Goal: Task Accomplishment & Management: Complete application form

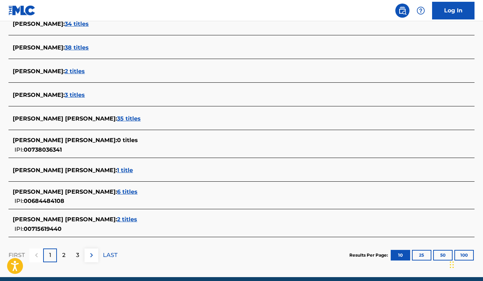
scroll to position [237, 0]
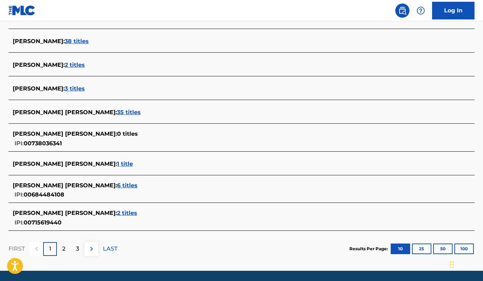
click at [463, 247] on button "100" at bounding box center [464, 249] width 19 height 11
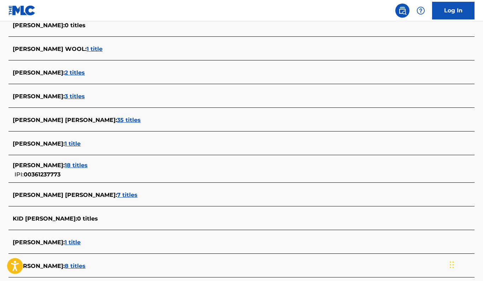
scroll to position [603, 0]
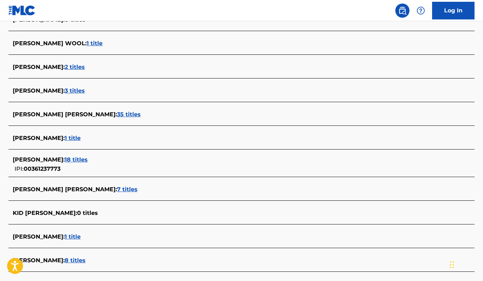
click at [138, 116] on span "35 titles" at bounding box center [129, 114] width 24 height 7
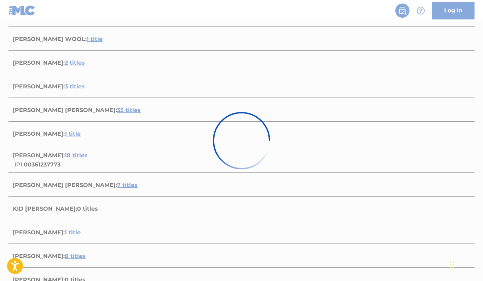
scroll to position [585, 0]
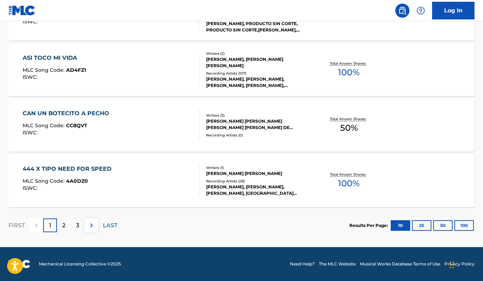
click at [272, 131] on div "Writers ( 3 ) ADRIEL GUADALUPE APODACA FAVELA, JAVIER GONZALEZ, OSCAR ARMANDO D…" at bounding box center [254, 125] width 111 height 25
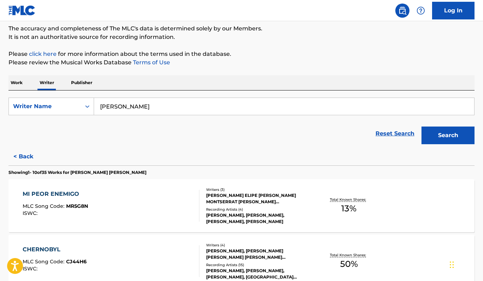
scroll to position [69, 0]
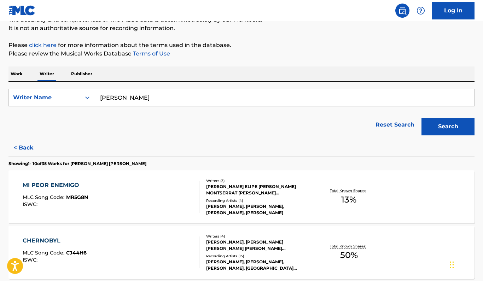
click at [20, 142] on button "< Back" at bounding box center [29, 148] width 42 height 18
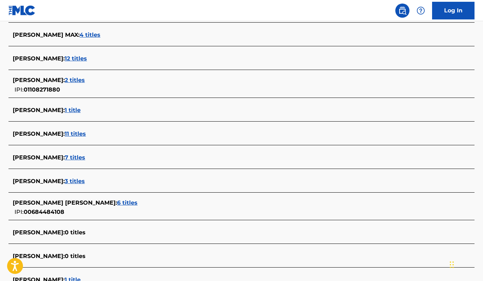
scroll to position [1284, 0]
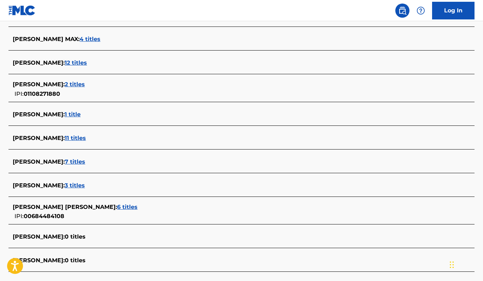
click at [36, 216] on span "00684484108" at bounding box center [44, 216] width 41 height 7
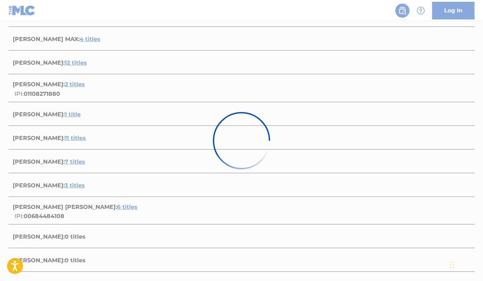
scroll to position [4, 0]
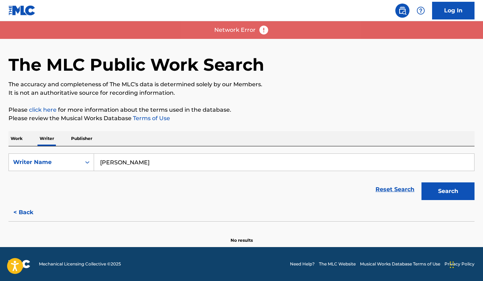
click at [30, 208] on button "< Back" at bounding box center [29, 213] width 42 height 18
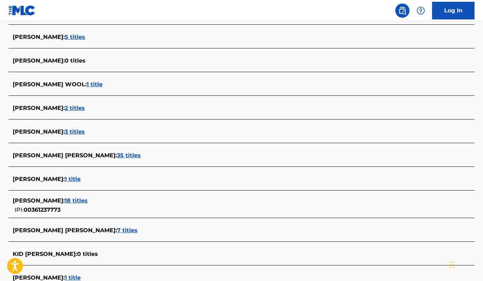
scroll to position [562, 0]
click at [103, 156] on span "ADRIEL GUADALUPE APODACA FAVELA :" at bounding box center [65, 155] width 104 height 7
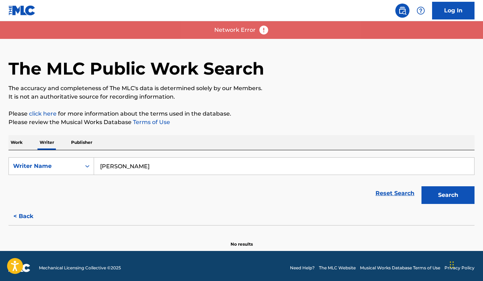
scroll to position [0, 0]
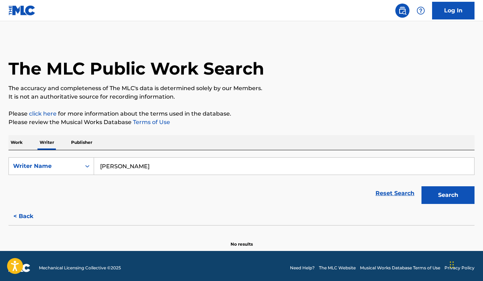
click at [313, 59] on div "The MLC Public Work Search" at bounding box center [241, 65] width 466 height 52
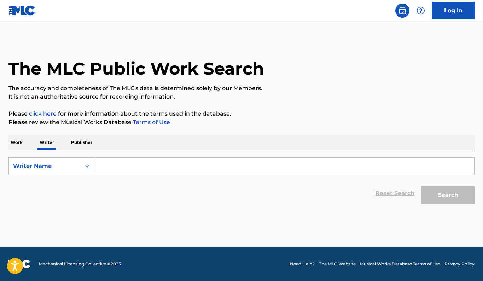
click at [137, 165] on input "Search Form" at bounding box center [284, 166] width 380 height 17
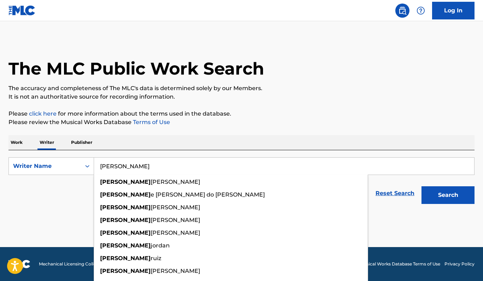
type input "[PERSON_NAME]"
click at [448, 195] on button "Search" at bounding box center [448, 195] width 53 height 18
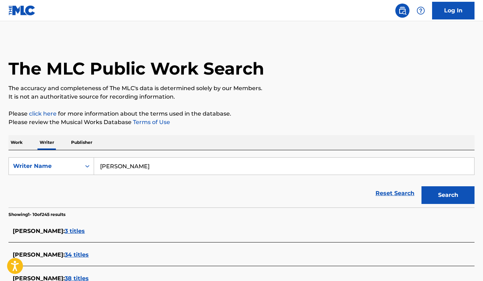
click at [450, 17] on link "Log In" at bounding box center [453, 11] width 42 height 18
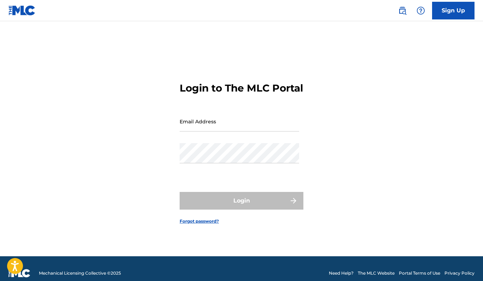
click at [382, 73] on div "Login to The MLC Portal Email Address Password Login Forgot password?" at bounding box center [241, 148] width 483 height 218
click at [254, 129] on input "Email Address" at bounding box center [240, 121] width 120 height 20
click at [234, 227] on form "Login to The MLC Portal Email Address Password Login Forgot password?" at bounding box center [242, 148] width 124 height 218
click at [401, 13] on img at bounding box center [402, 10] width 8 height 8
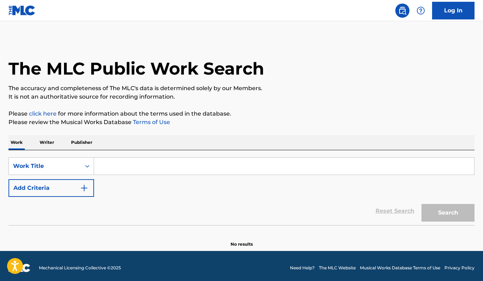
click at [37, 13] on div at bounding box center [23, 10] width 31 height 21
click at [28, 11] on img at bounding box center [21, 10] width 27 height 10
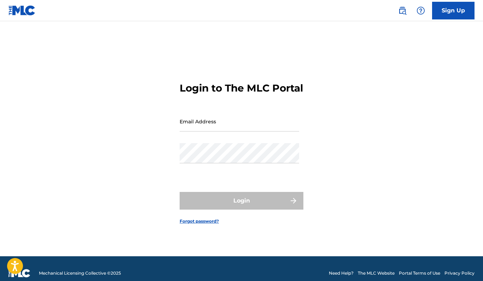
click at [16, 6] on img at bounding box center [21, 10] width 27 height 10
click at [21, 9] on img at bounding box center [21, 10] width 27 height 10
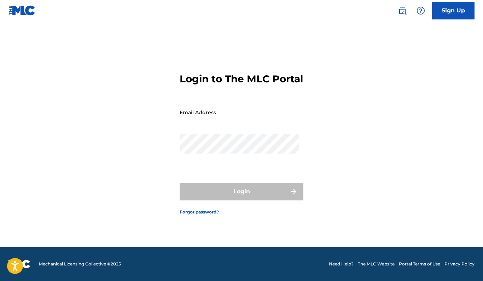
scroll to position [9, 0]
click at [439, 11] on link "Sign Up" at bounding box center [453, 11] width 42 height 18
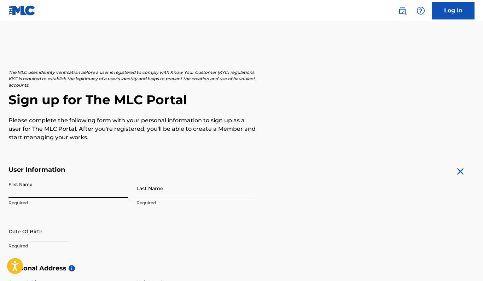
type input "D"
type input "[PERSON_NAME]"
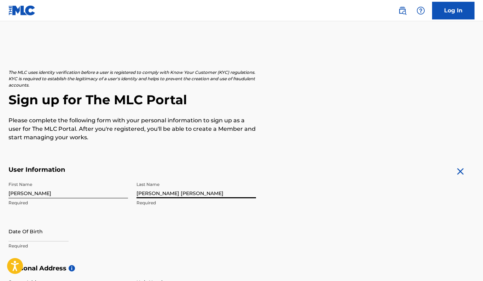
type input "[PERSON_NAME] [PERSON_NAME]"
select select "7"
select select "2025"
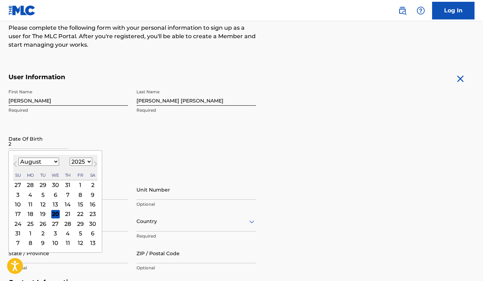
scroll to position [94, 0]
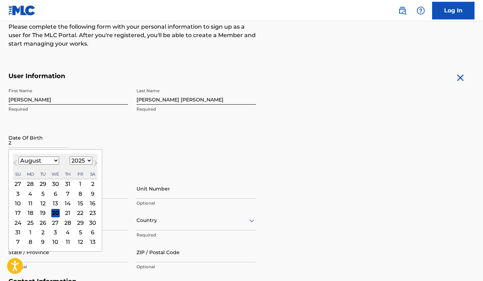
click at [44, 220] on div "26" at bounding box center [43, 223] width 8 height 8
type input "[DATE]"
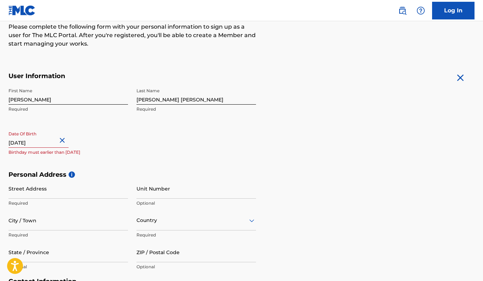
click at [50, 142] on input "[DATE]" at bounding box center [38, 138] width 60 height 20
select select "7"
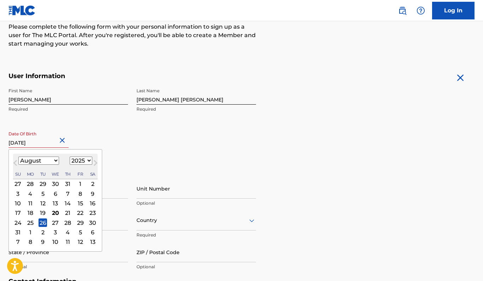
select select "1992"
click at [114, 129] on div "Date Of Birth [DEMOGRAPHIC_DATA] [DEMOGRAPHIC_DATA] Previous Month Next Month A…" at bounding box center [68, 144] width 120 height 32
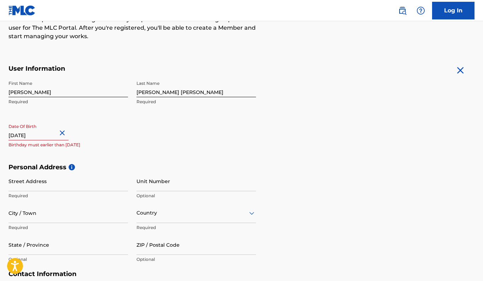
scroll to position [103, 0]
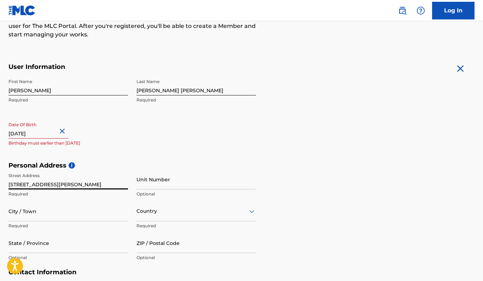
type input "[STREET_ADDRESS][PERSON_NAME]"
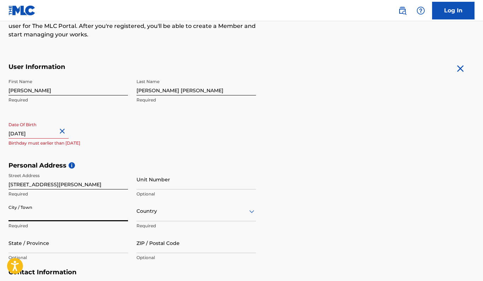
click at [160, 212] on div "Country" at bounding box center [197, 211] width 120 height 20
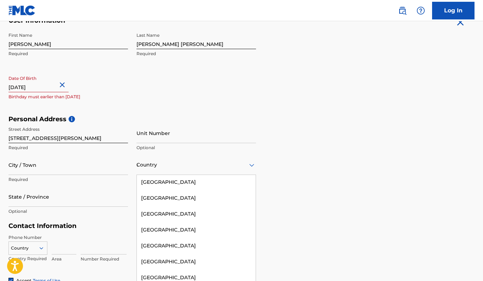
scroll to position [5, 0]
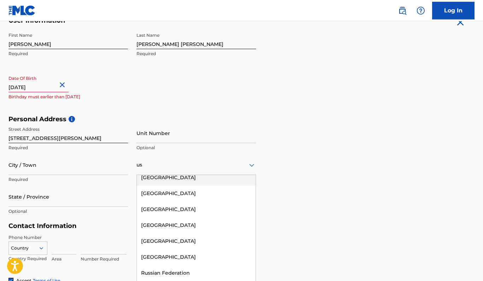
type input "usa"
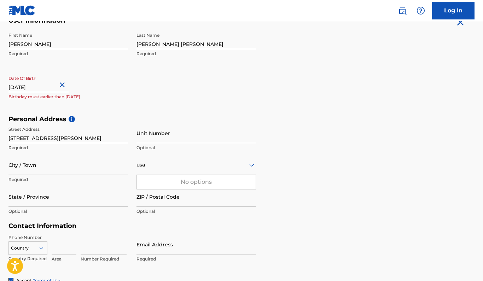
scroll to position [150, 0]
click at [163, 166] on div at bounding box center [197, 164] width 120 height 9
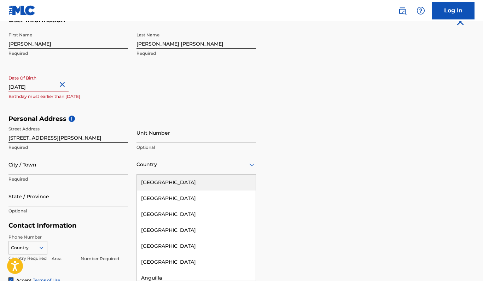
click at [154, 166] on div at bounding box center [197, 164] width 120 height 9
click at [172, 179] on div "[GEOGRAPHIC_DATA]" at bounding box center [196, 183] width 119 height 16
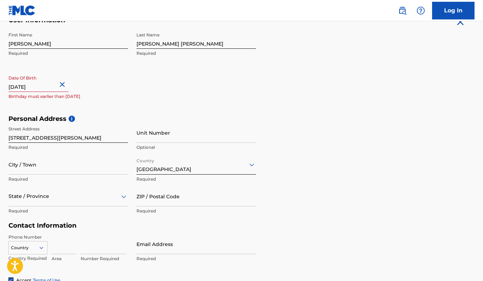
click at [39, 198] on div "State / Province" at bounding box center [68, 196] width 120 height 20
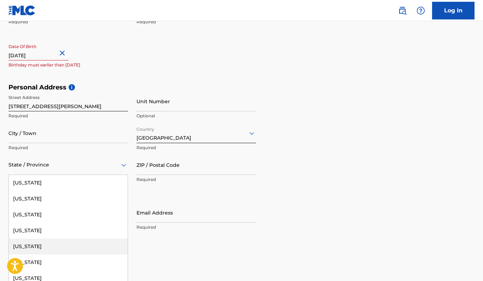
scroll to position [9, 0]
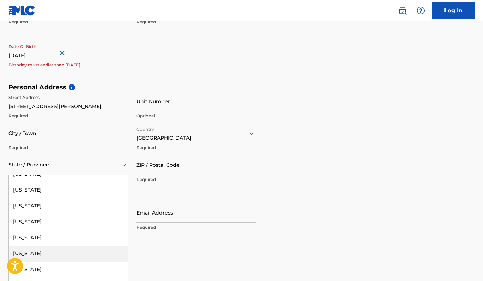
click at [41, 250] on div "[US_STATE]" at bounding box center [68, 254] width 119 height 16
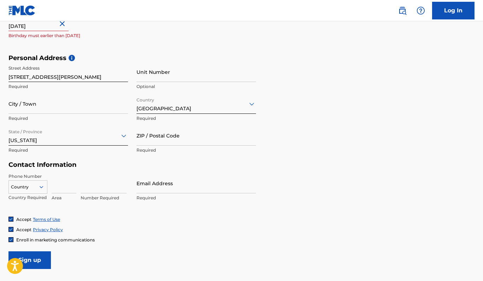
scroll to position [216, 0]
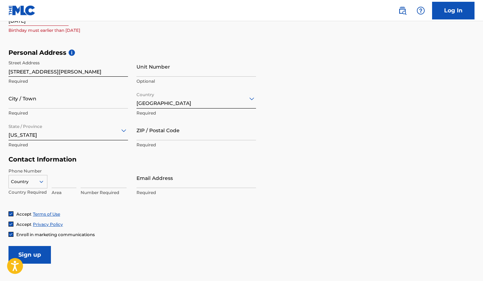
click at [73, 204] on div "Phone Number Country Country Required Area Number Required Email Address Requir…" at bounding box center [132, 189] width 248 height 43
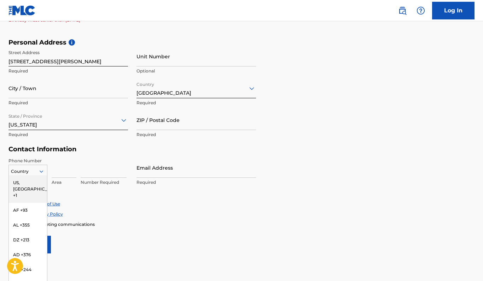
click at [34, 175] on div "US, [GEOGRAPHIC_DATA] +1, 1 of 216. 216 results available. Use Up and Down to c…" at bounding box center [27, 170] width 39 height 11
click at [35, 184] on div "US, [GEOGRAPHIC_DATA] +1" at bounding box center [28, 189] width 38 height 28
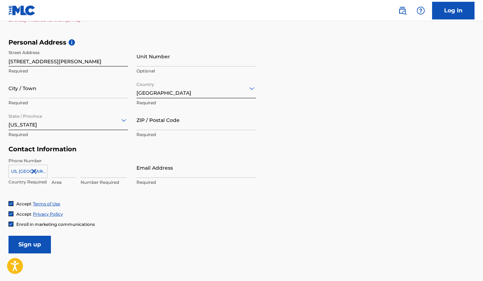
click at [64, 175] on input at bounding box center [64, 168] width 25 height 20
type input "619"
type input "7795455"
type input "[EMAIL_ADDRESS][DOMAIN_NAME]"
click at [335, 155] on form "User Information First Name [PERSON_NAME] Required Last Name [PERSON_NAME] [PER…" at bounding box center [241, 97] width 466 height 314
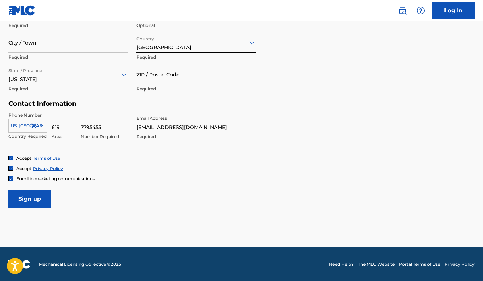
scroll to position [271, 0]
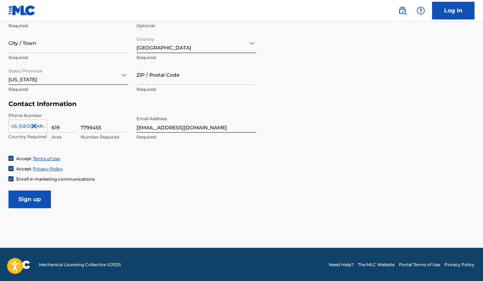
click at [40, 196] on input "Sign up" at bounding box center [29, 200] width 42 height 18
type input "chula vista"
click at [37, 203] on input "Sign up" at bounding box center [29, 200] width 42 height 18
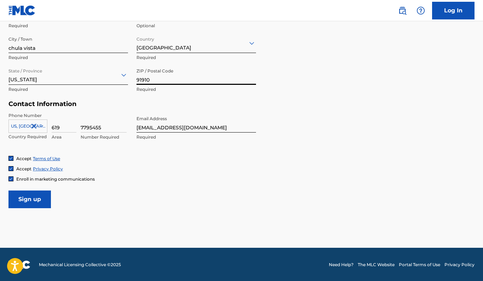
type input "91910"
click at [34, 195] on input "Sign up" at bounding box center [29, 200] width 42 height 18
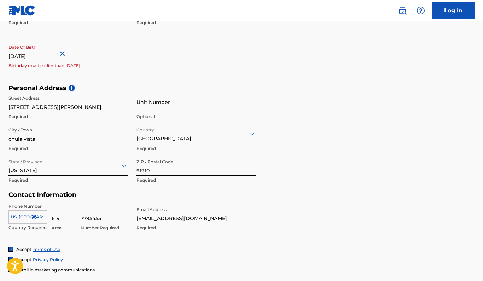
scroll to position [170, 0]
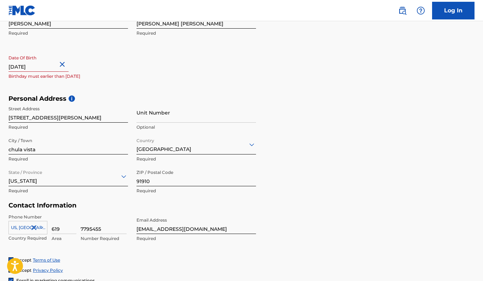
click at [56, 70] on input "[DATE]" at bounding box center [38, 62] width 60 height 20
select select "7"
select select "2025"
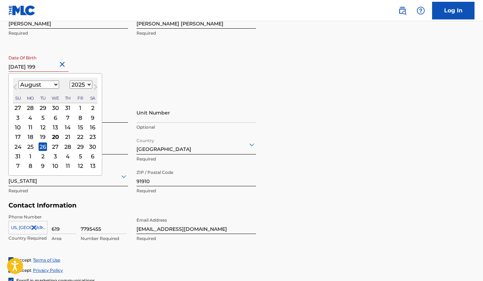
type input "[DATE]"
select select "1992"
type input "[DATE]"
click at [55, 145] on div "26" at bounding box center [55, 147] width 8 height 8
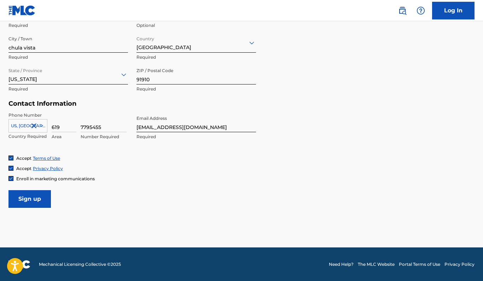
scroll to position [271, 0]
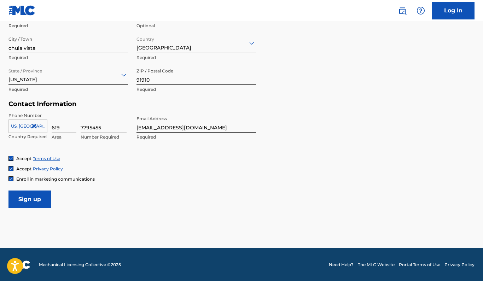
click at [28, 202] on input "Sign up" at bounding box center [29, 200] width 42 height 18
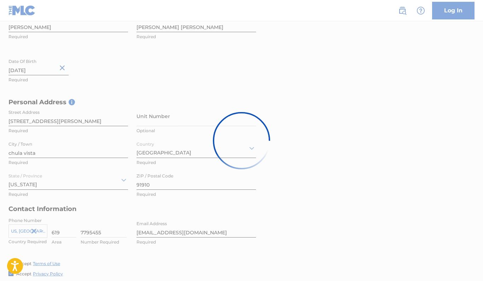
scroll to position [166, 0]
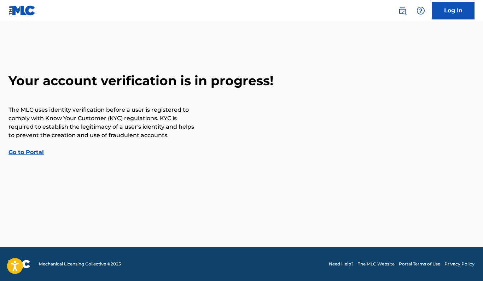
click at [35, 154] on link "Go to Portal" at bounding box center [25, 152] width 35 height 7
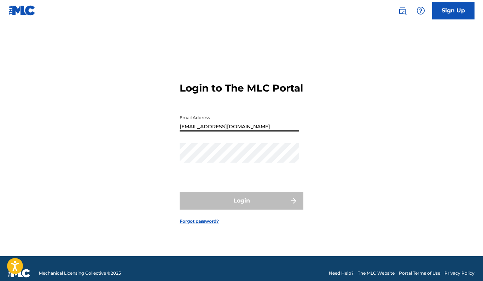
type input "[EMAIL_ADDRESS][DOMAIN_NAME]"
click at [307, 85] on div "Login to The MLC Portal Email Address [EMAIL_ADDRESS][DOMAIN_NAME] Password Log…" at bounding box center [241, 148] width 483 height 218
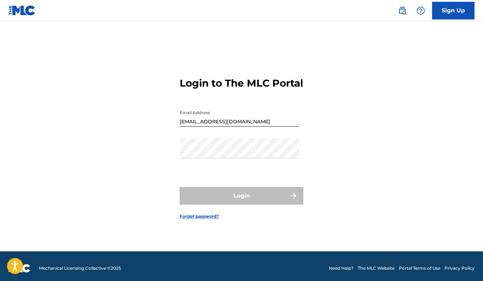
scroll to position [5, 0]
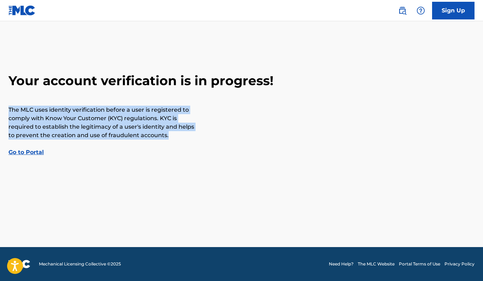
drag, startPoint x: 9, startPoint y: 110, endPoint x: 169, endPoint y: 135, distance: 161.7
click at [169, 135] on p "The MLC uses identity verification before a user is registered to comply with K…" at bounding box center [101, 123] width 187 height 34
copy p "The MLC uses identity verification before a user is registered to comply with K…"
click at [36, 152] on link "Go to Portal" at bounding box center [25, 152] width 35 height 7
